Goal: Book appointment/travel/reservation

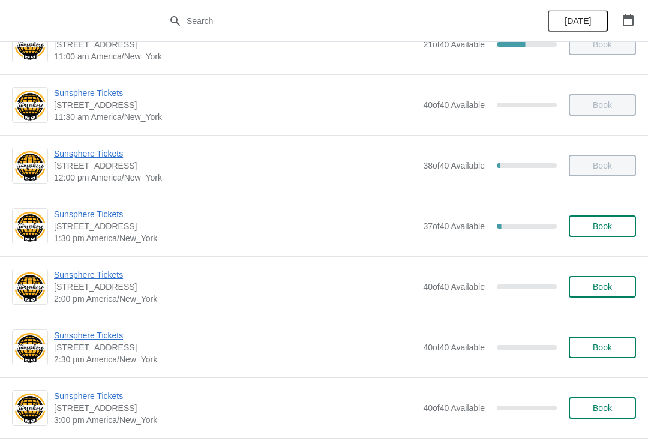
scroll to position [218, 0]
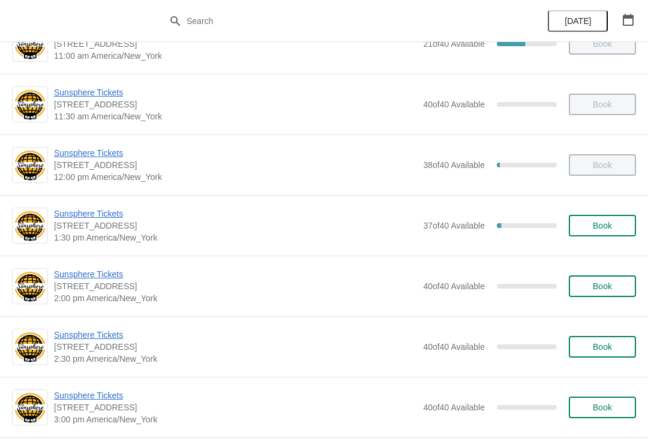
click at [98, 205] on div "Sunsphere Tickets [STREET_ADDRESS] 1:30 pm [GEOGRAPHIC_DATA]/New_York 37 of 40 …" at bounding box center [324, 225] width 648 height 61
click at [79, 219] on span "Sunsphere Tickets" at bounding box center [235, 214] width 363 height 12
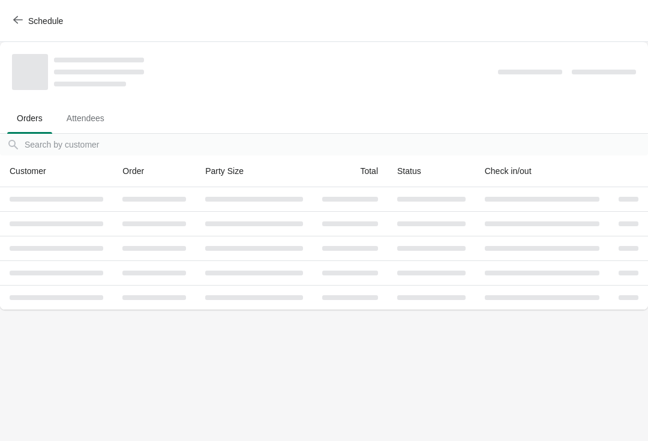
scroll to position [0, 0]
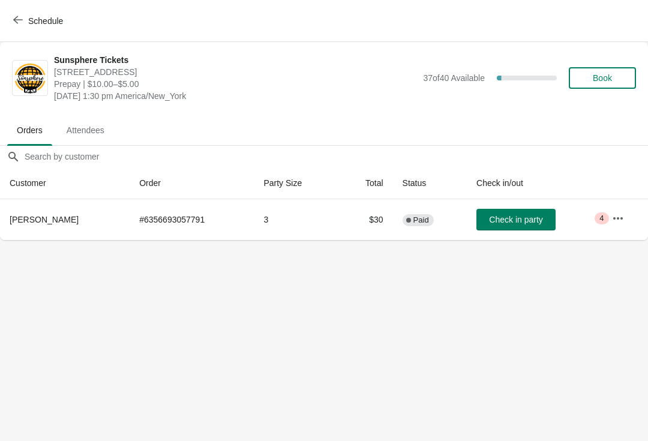
click at [511, 217] on span "Check in party" at bounding box center [515, 220] width 53 height 10
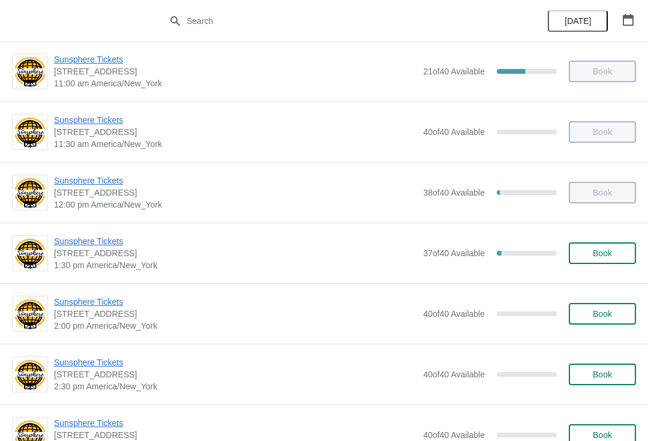
scroll to position [201, 0]
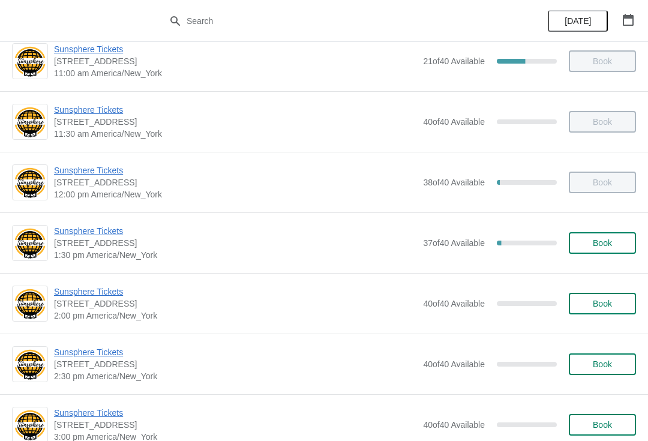
click at [622, 250] on button "Book" at bounding box center [602, 243] width 67 height 22
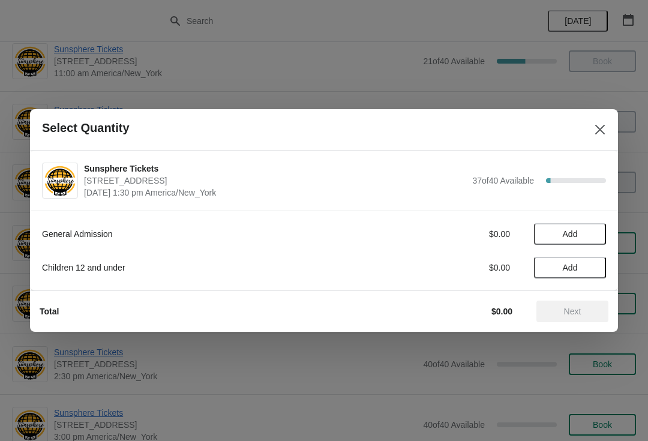
click at [594, 227] on button "Add" at bounding box center [570, 234] width 72 height 22
click at [594, 236] on icon at bounding box center [591, 234] width 13 height 13
click at [586, 233] on icon at bounding box center [591, 234] width 13 height 13
click at [585, 238] on icon at bounding box center [591, 234] width 13 height 13
click at [567, 307] on span "Next" at bounding box center [572, 312] width 17 height 10
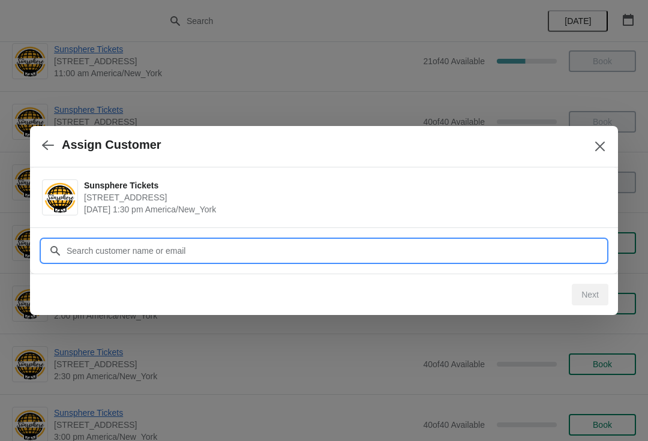
click at [333, 245] on input "Customer" at bounding box center [336, 251] width 540 height 22
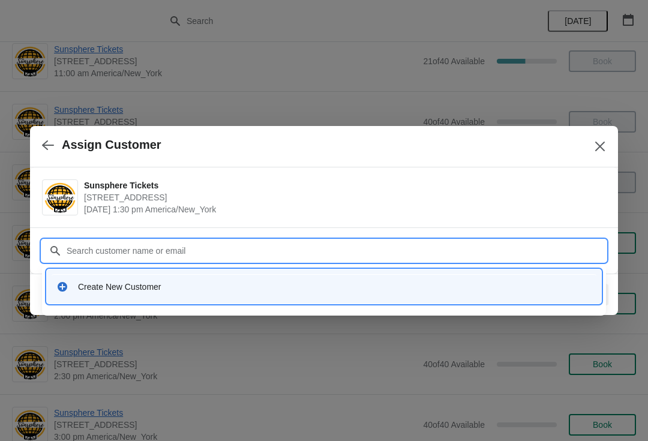
click at [165, 303] on div "Create New Customer" at bounding box center [324, 286] width 555 height 34
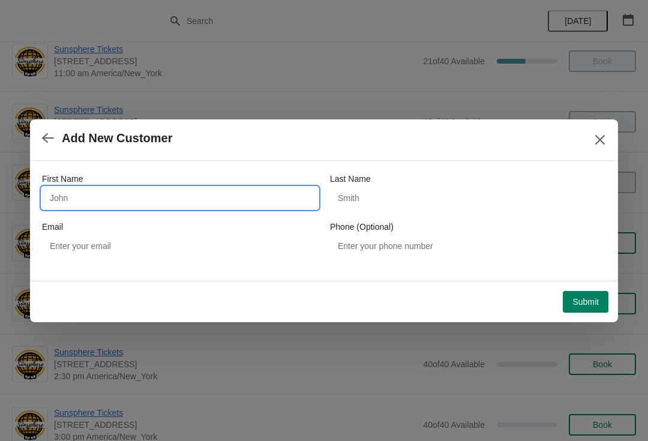
click at [163, 198] on input "First Name" at bounding box center [180, 198] width 276 height 22
type input "W"
click at [582, 287] on div "Submit" at bounding box center [322, 299] width 574 height 26
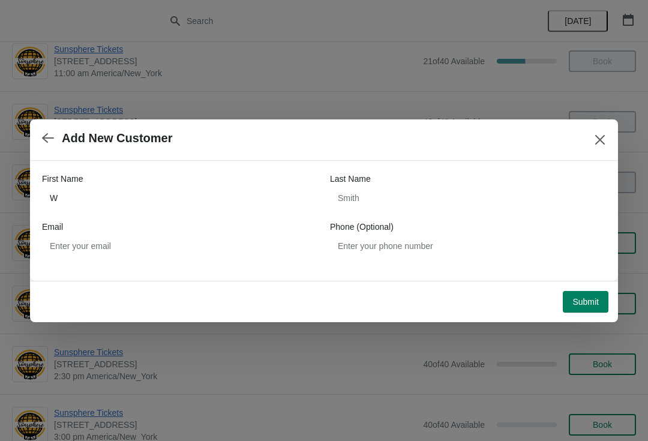
click at [591, 302] on span "Submit" at bounding box center [586, 302] width 26 height 10
